Goal: Check status: Check status

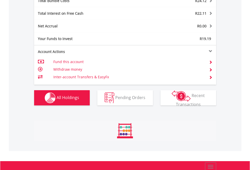
scroll to position [49, 79]
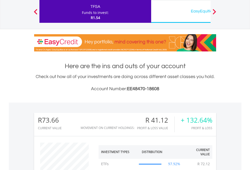
scroll to position [49, 79]
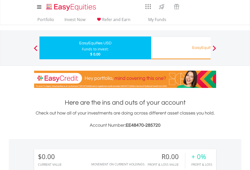
scroll to position [49, 79]
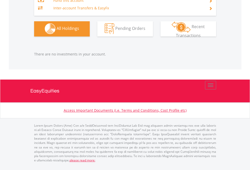
scroll to position [49, 79]
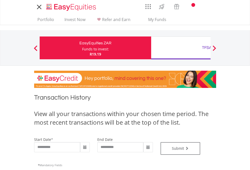
type input "**********"
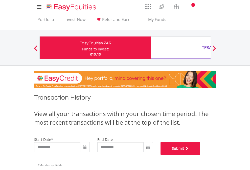
click at [200, 154] on button "Submit" at bounding box center [180, 148] width 40 height 13
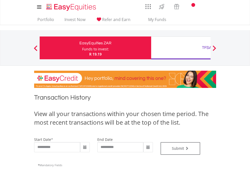
click at [181, 48] on div "TFSA" at bounding box center [206, 47] width 105 height 7
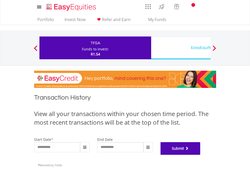
click at [200, 154] on button "Submit" at bounding box center [180, 148] width 40 height 13
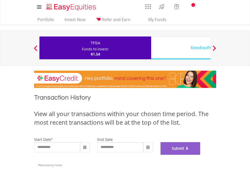
scroll to position [205, 0]
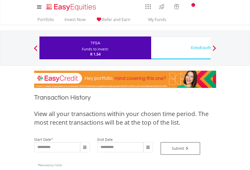
click at [181, 48] on div "EasyEquities USD" at bounding box center [206, 47] width 105 height 7
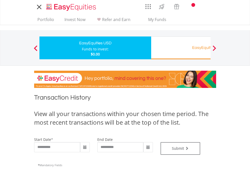
type input "**********"
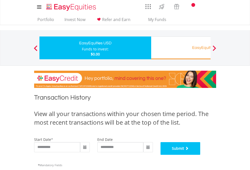
click at [200, 154] on button "Submit" at bounding box center [180, 148] width 40 height 13
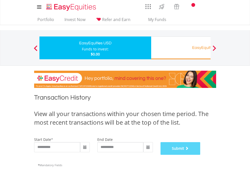
scroll to position [205, 0]
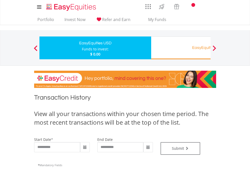
click at [181, 48] on div "EasyEquities RA" at bounding box center [206, 47] width 105 height 7
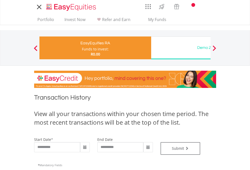
type input "**********"
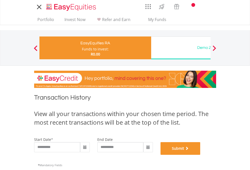
click at [200, 154] on button "Submit" at bounding box center [180, 148] width 40 height 13
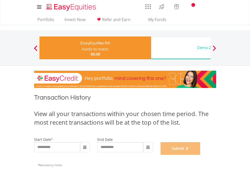
scroll to position [205, 0]
